Goal: Check status: Check status

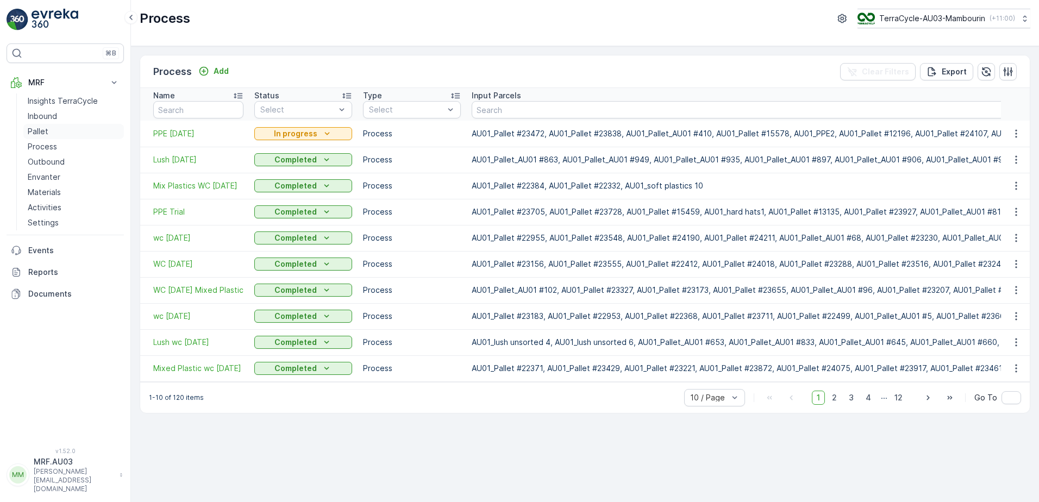
click at [47, 137] on link "Pallet" at bounding box center [73, 131] width 101 height 15
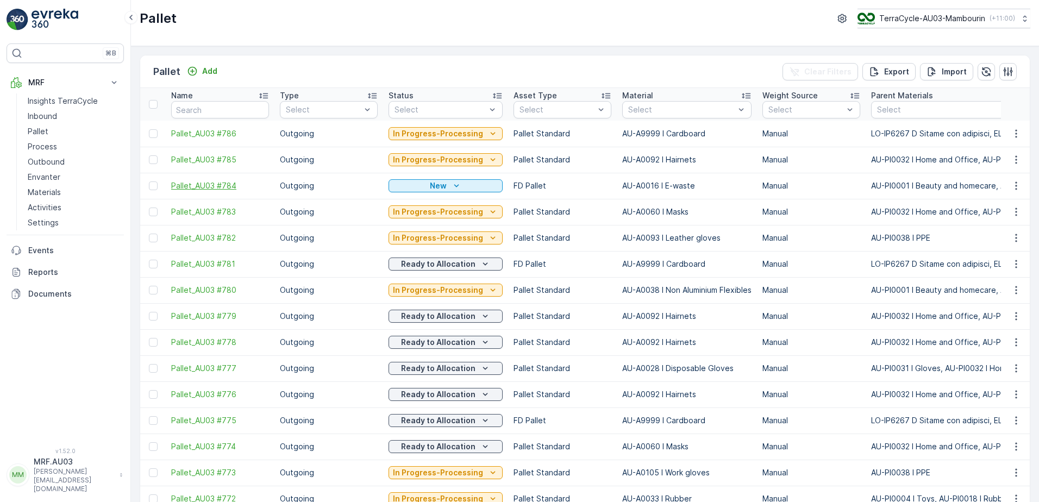
click at [198, 187] on span "Pallet_AU03 #784" at bounding box center [220, 185] width 98 height 11
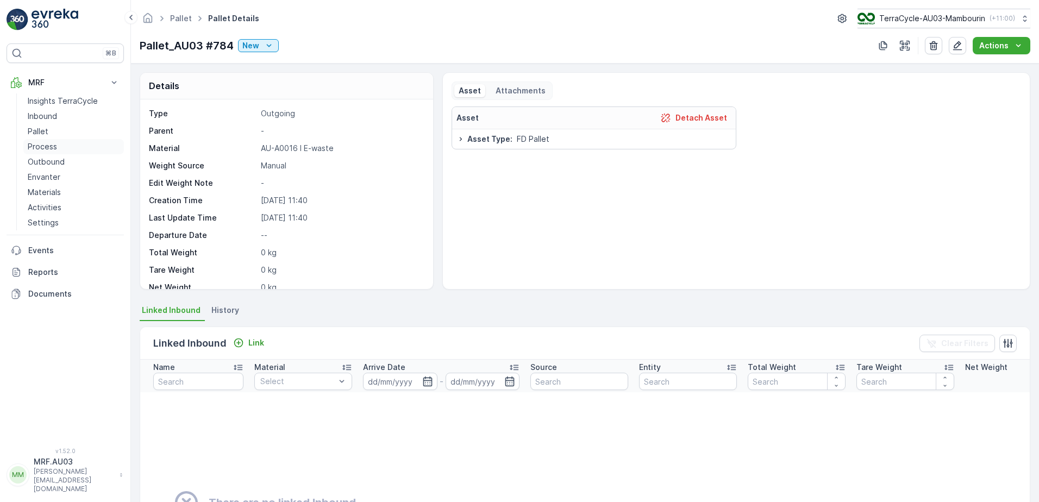
click at [55, 148] on p "Process" at bounding box center [42, 146] width 29 height 11
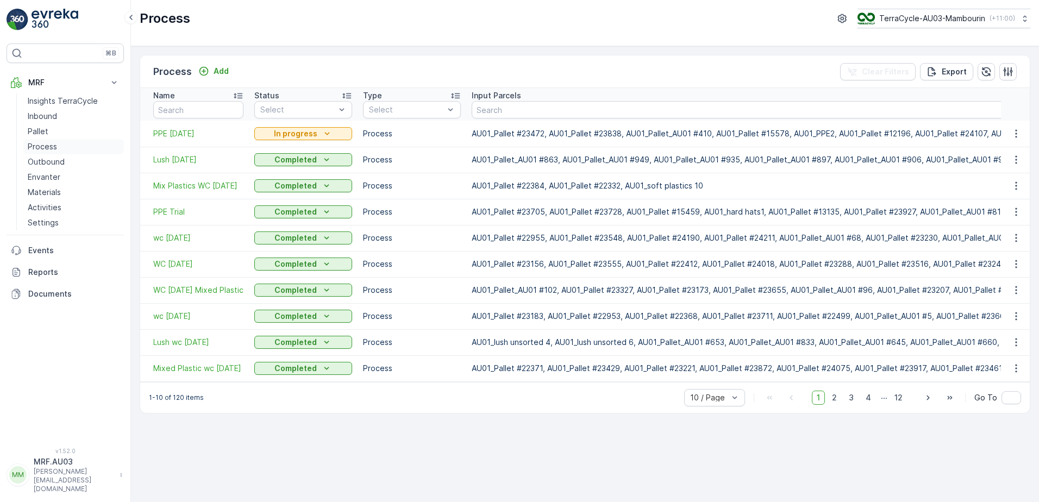
click at [46, 148] on p "Process" at bounding box center [42, 146] width 29 height 11
